Goal: Transaction & Acquisition: Purchase product/service

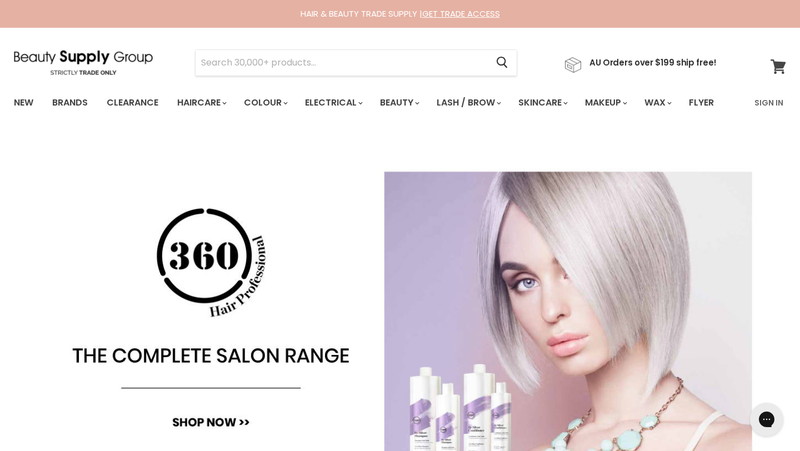
click at [778, 66] on icon at bounding box center [777, 66] width 15 height 14
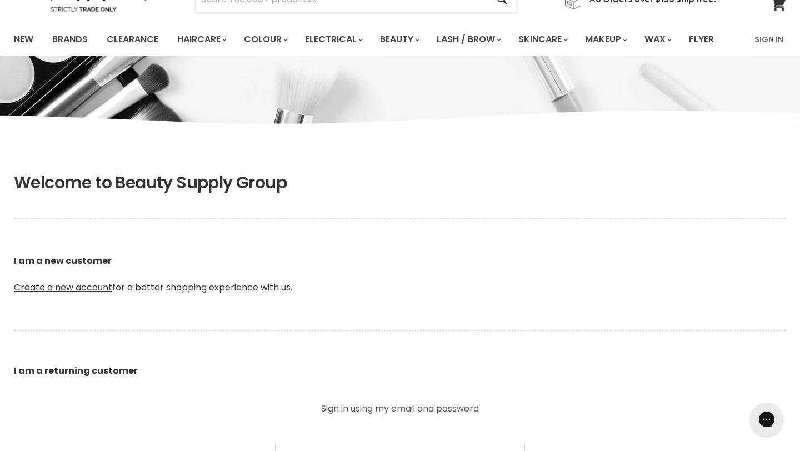
scroll to position [63, 0]
type input "bycharlotteanne@outlook.com"
click at [767, 43] on link "Sign In" at bounding box center [768, 39] width 42 height 23
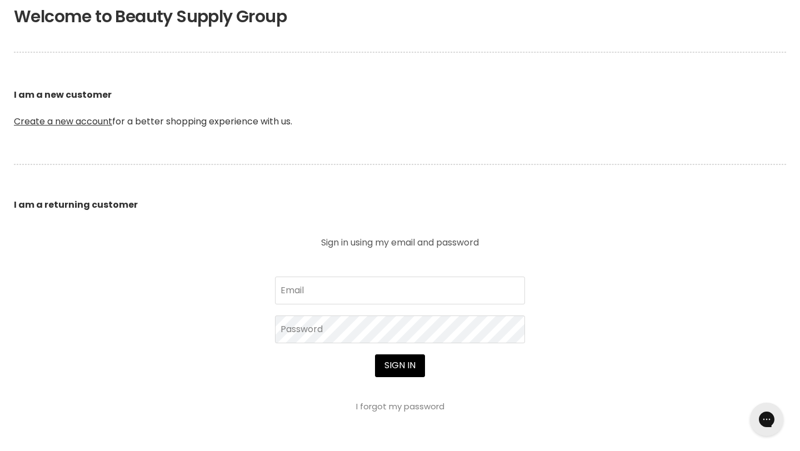
scroll to position [271, 0]
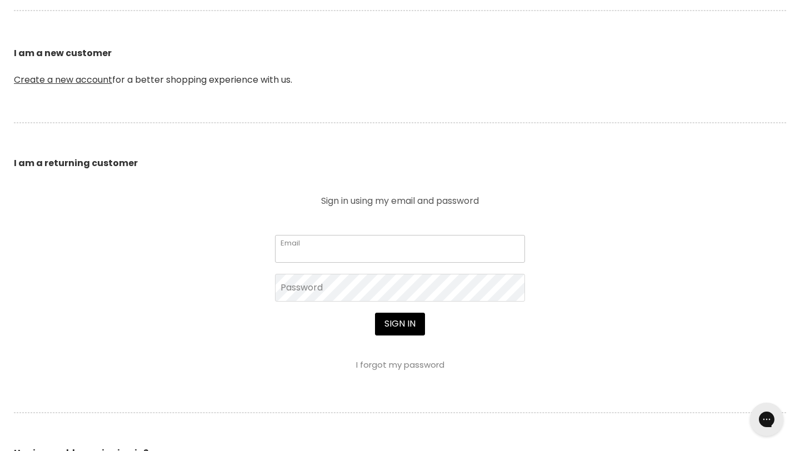
type input "bycharlotteanne@outlook.com"
click at [390, 322] on button "Sign in" at bounding box center [400, 324] width 50 height 22
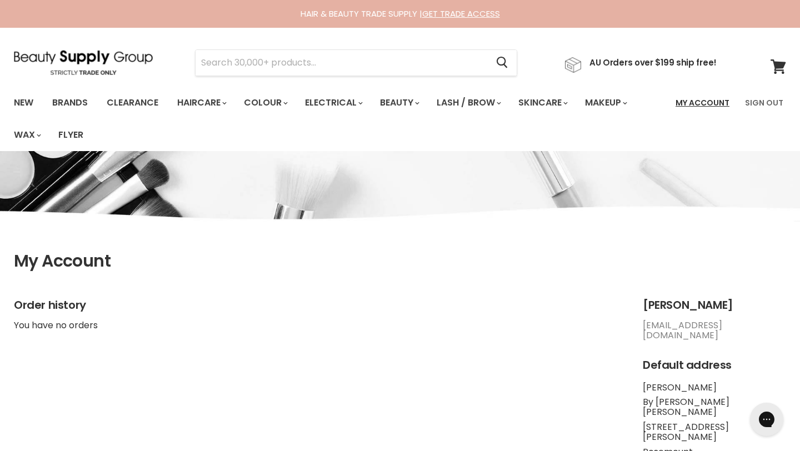
click at [716, 103] on link "My Account" at bounding box center [702, 102] width 67 height 23
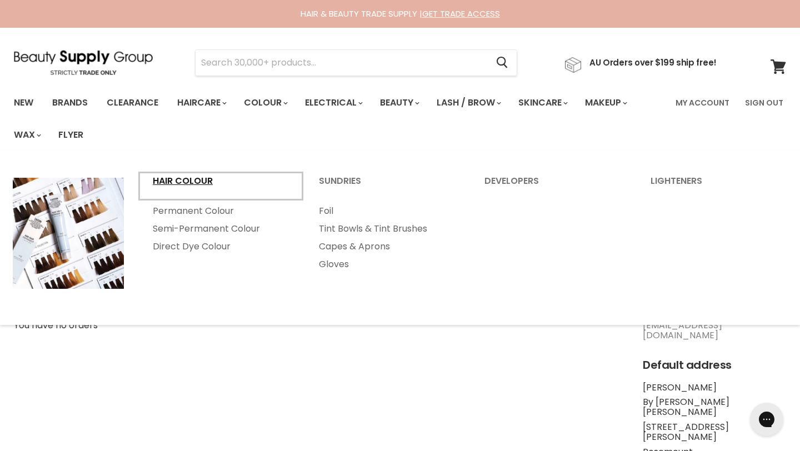
click at [190, 181] on link "Hair Colour" at bounding box center [221, 186] width 164 height 28
click at [204, 207] on link "Permanent Colour" at bounding box center [221, 211] width 164 height 18
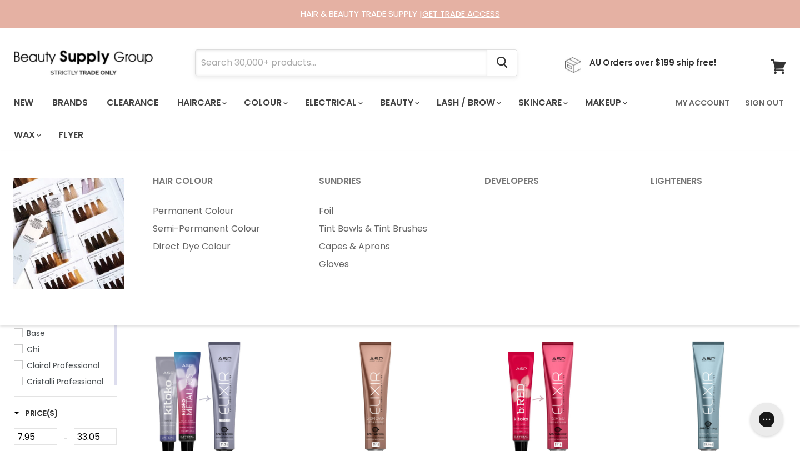
click at [273, 68] on input "Search" at bounding box center [341, 63] width 292 height 26
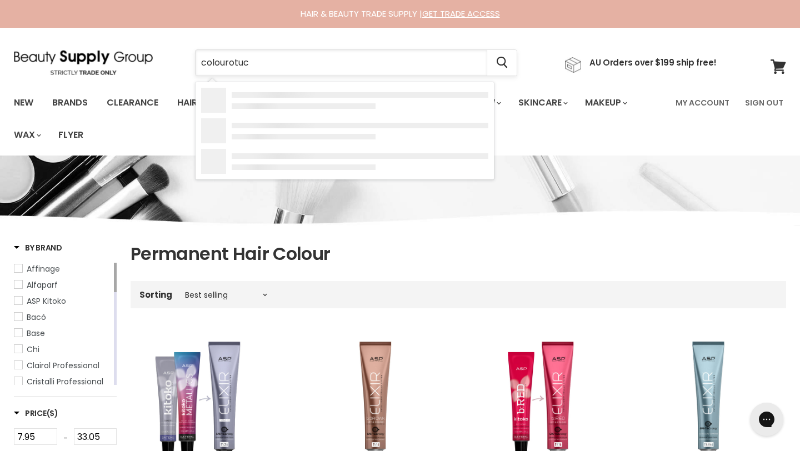
type input "colourotuch"
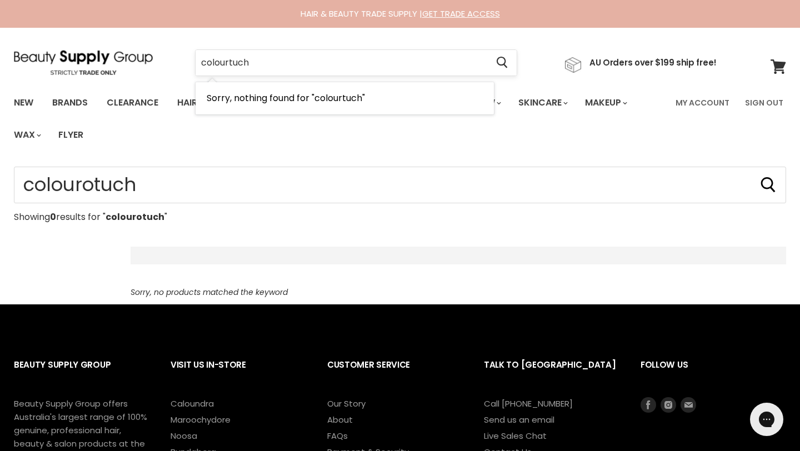
click at [233, 61] on input "colourtuch" at bounding box center [341, 63] width 292 height 26
click at [226, 63] on input "colourtouch" at bounding box center [341, 63] width 292 height 26
type input "colortouch"
drag, startPoint x: 260, startPoint y: 72, endPoint x: 147, endPoint y: 67, distance: 113.4
click at [147, 67] on div "colortouch Cancel AU Orders over $199 ship free!" at bounding box center [365, 63] width 702 height 26
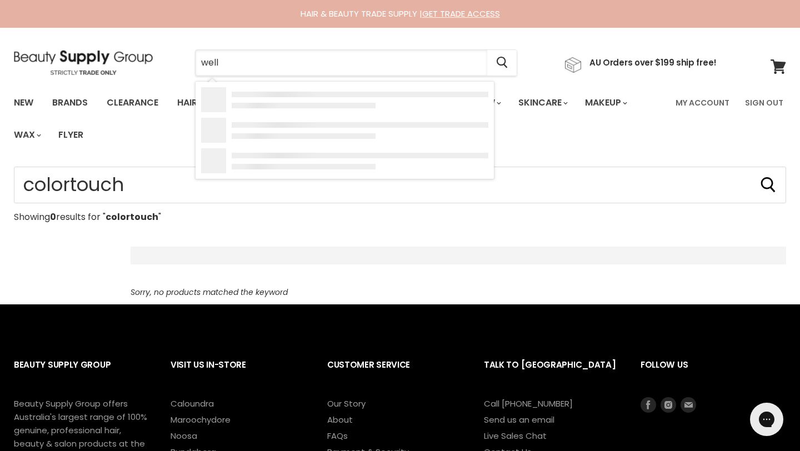
type input "wella"
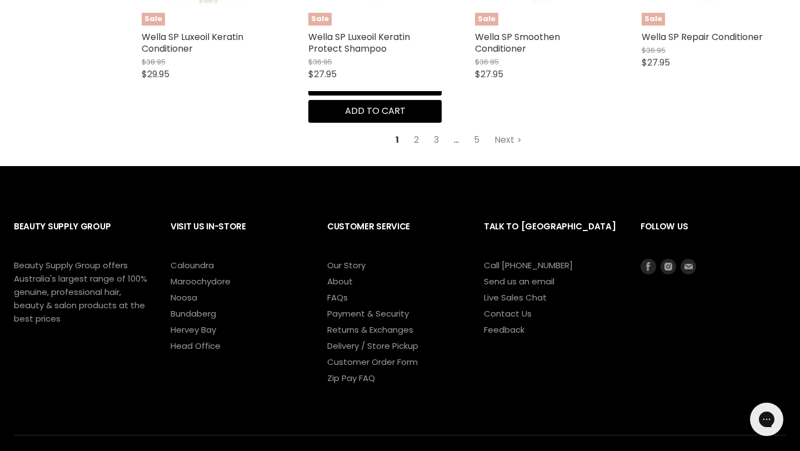
scroll to position [1507, 0]
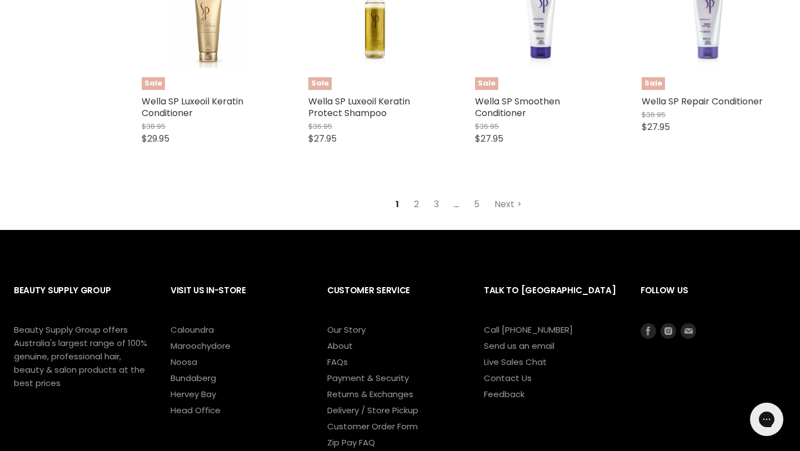
click at [416, 204] on link "2" at bounding box center [416, 204] width 17 height 20
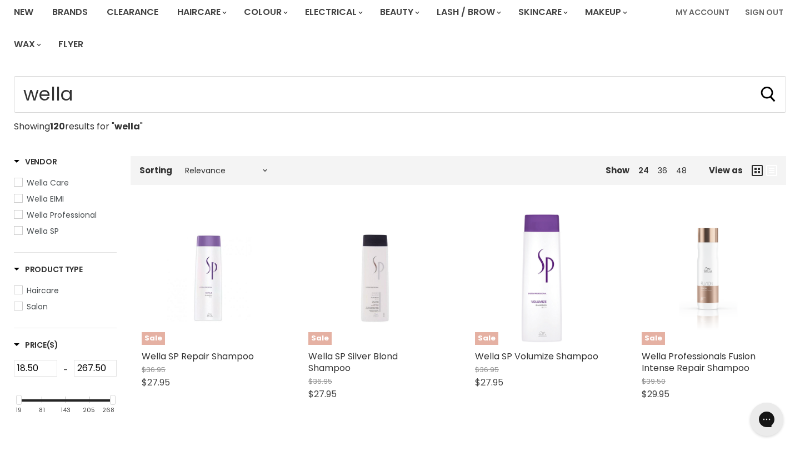
scroll to position [95, 0]
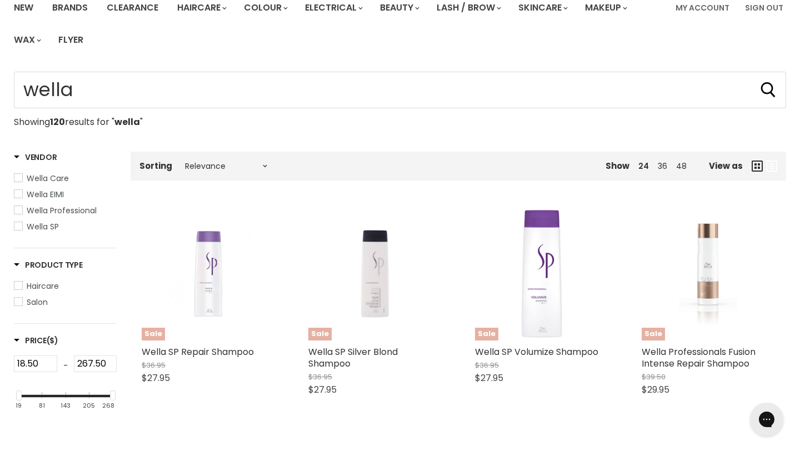
click at [23, 306] on link "Salon" at bounding box center [65, 302] width 103 height 12
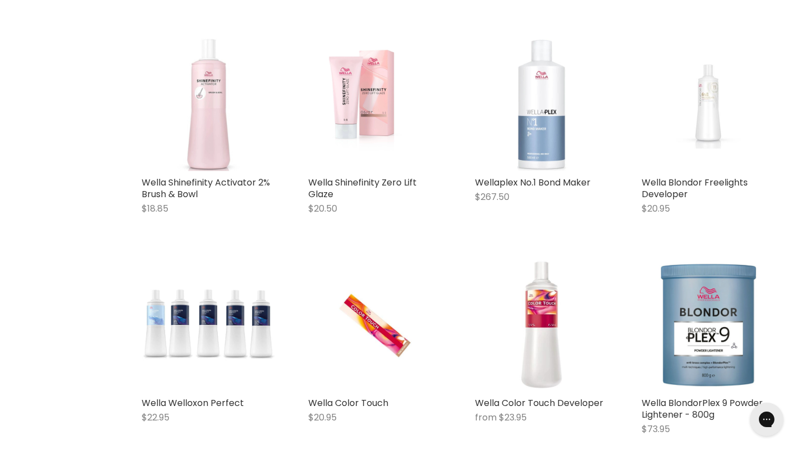
scroll to position [936, 0]
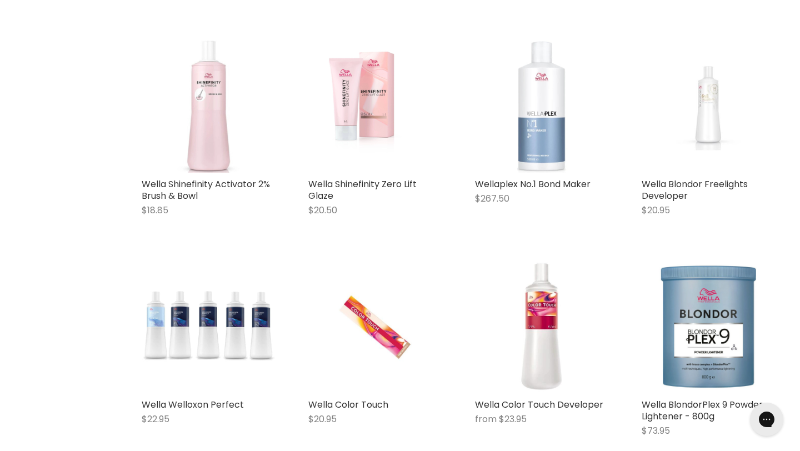
click at [379, 324] on img "Main content" at bounding box center [374, 326] width 88 height 133
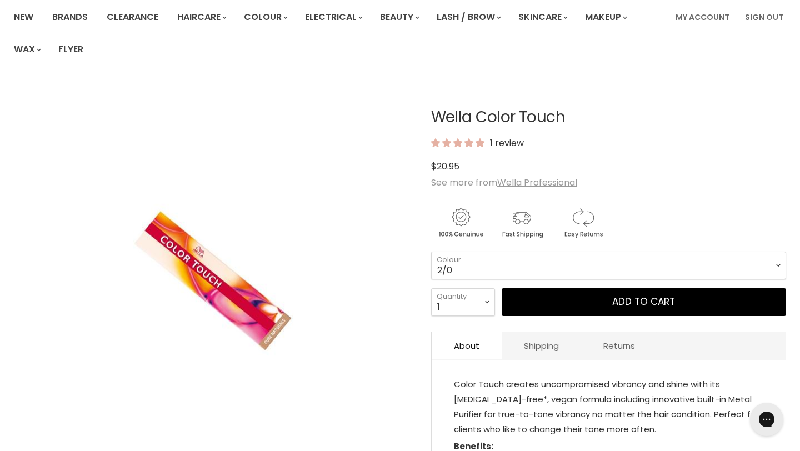
scroll to position [136, 0]
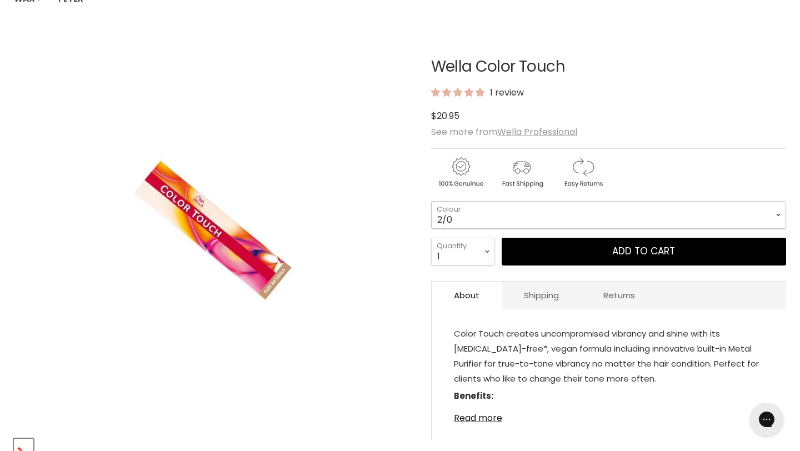
click at [636, 218] on select "2/0 2/8 3/0 3/66 3/68 4/0 4/5 4/6 44/65 4/71 4/77 5/0 5/1 5/3 5/4" at bounding box center [608, 215] width 355 height 28
